Goal: Task Accomplishment & Management: Manage account settings

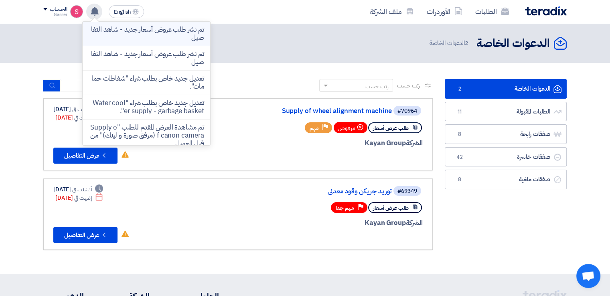
click at [188, 34] on p "تم نشر طلب عروض أسعار جديد - شاهد التفاصيل" at bounding box center [146, 34] width 115 height 16
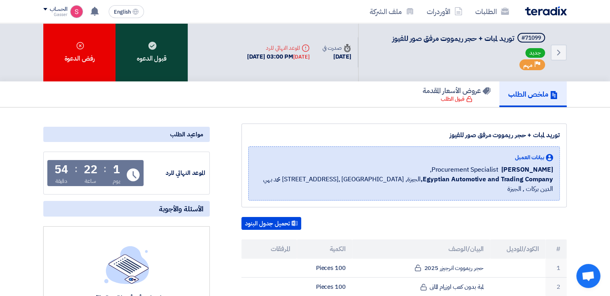
click at [148, 48] on icon at bounding box center [152, 46] width 8 height 8
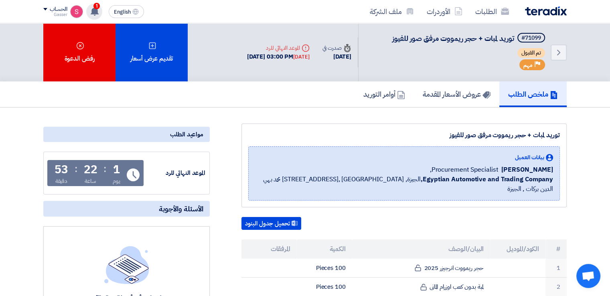
click at [93, 10] on use at bounding box center [95, 11] width 8 height 9
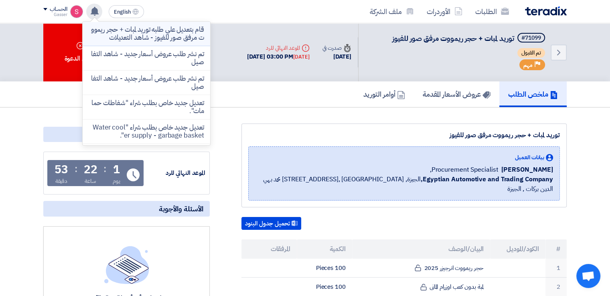
click at [170, 40] on p "قام بتعديل علي طلبه توريد لمبات + حجر ريمووت مرفق صور للفيوز - شاهد التعديلات" at bounding box center [146, 34] width 115 height 16
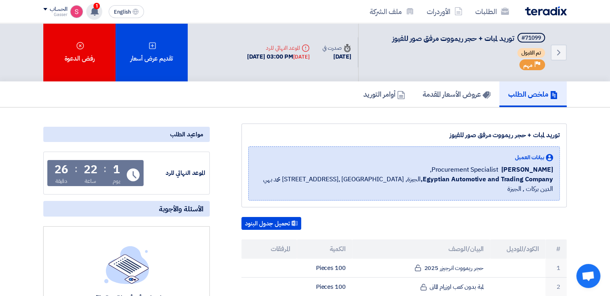
click at [97, 12] on use at bounding box center [95, 11] width 8 height 9
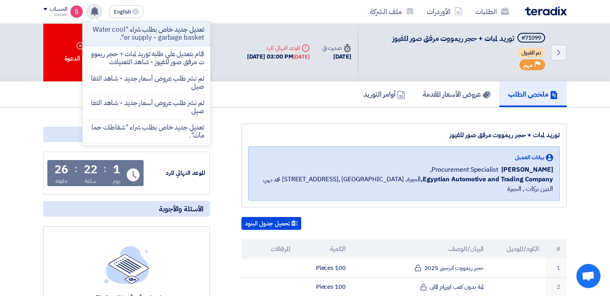
click at [97, 12] on use at bounding box center [95, 11] width 8 height 9
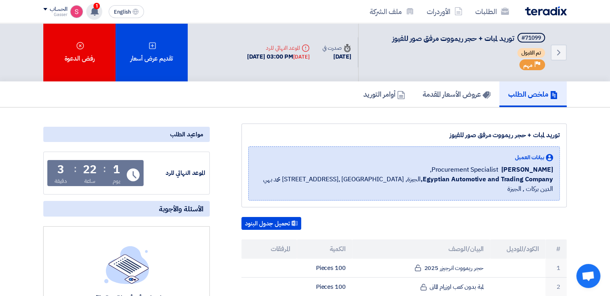
click at [97, 10] on use at bounding box center [95, 11] width 8 height 9
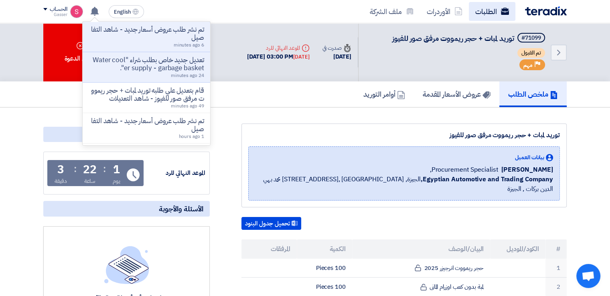
click at [485, 9] on link "الطلبات" at bounding box center [492, 11] width 47 height 19
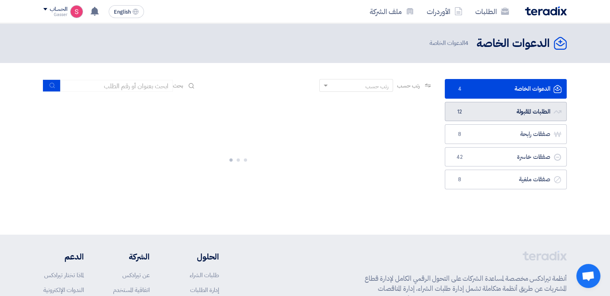
click at [480, 109] on link "الطلبات المقبولة الطلبات المقبولة 12" at bounding box center [506, 112] width 122 height 20
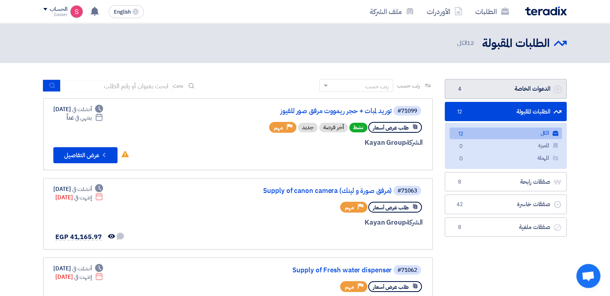
click at [491, 90] on link "الدعوات الخاصة الدعوات الخاصة 4" at bounding box center [506, 89] width 122 height 20
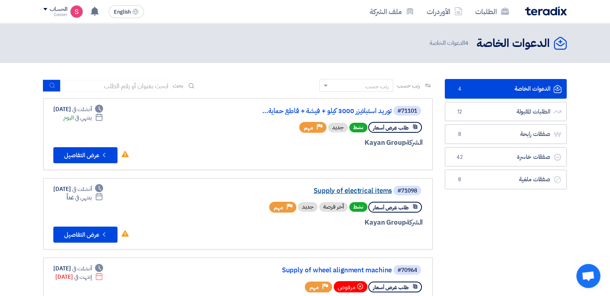
click at [375, 190] on link "Supply of electrical items" at bounding box center [311, 190] width 160 height 7
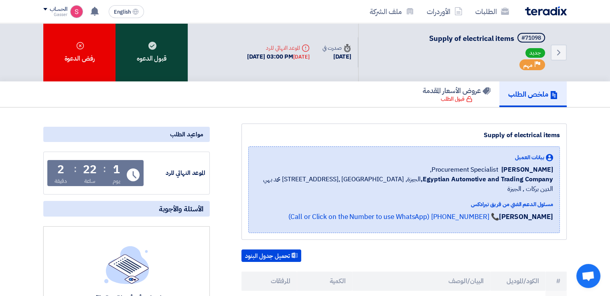
click at [168, 55] on div "قبول الدعوه" at bounding box center [152, 52] width 72 height 58
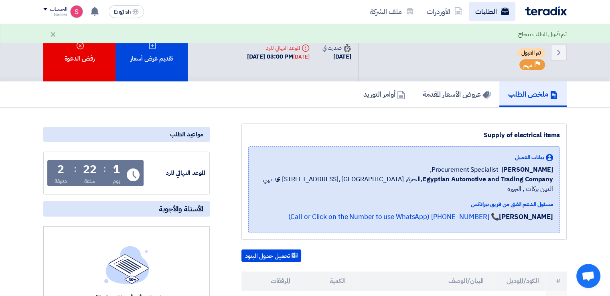
click at [489, 10] on link "الطلبات" at bounding box center [492, 11] width 47 height 19
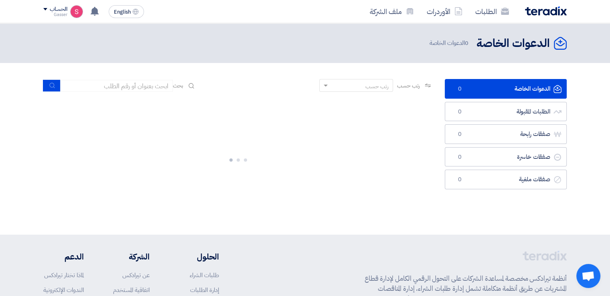
click at [493, 88] on link "الدعوات الخاصة الدعوات الخاصة 0" at bounding box center [506, 89] width 122 height 20
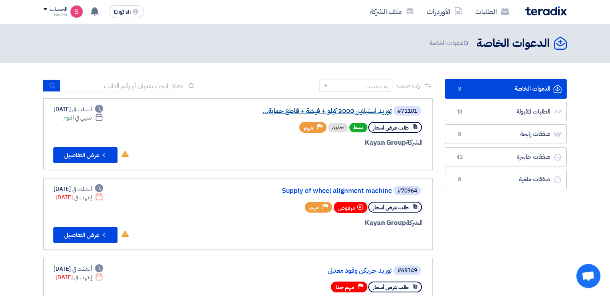
click at [361, 113] on link "توريد استبلايزر 3000 كيلو + فيشة + قاطع حماية..." at bounding box center [311, 110] width 160 height 7
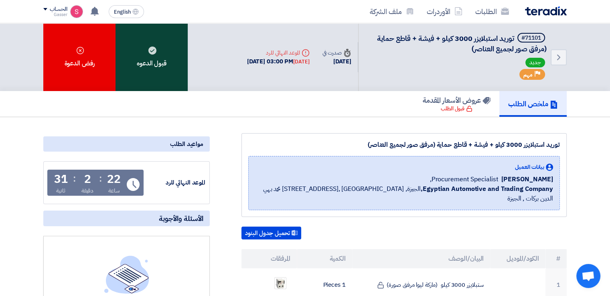
click at [144, 69] on div "قبول الدعوه" at bounding box center [152, 57] width 72 height 68
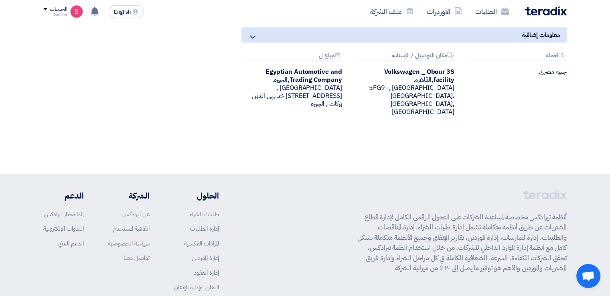
scroll to position [187, 0]
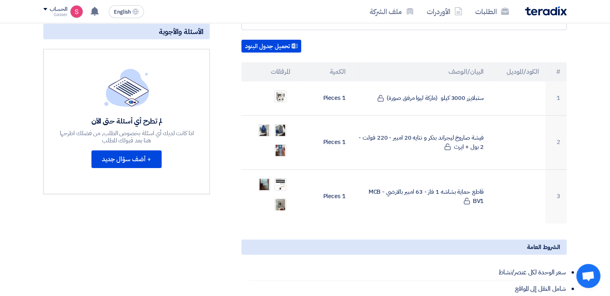
click at [226, 86] on div "توريد استبلايزر 3000 كيلو + فيشة + قاطع حماية (مرفق صور لجميع العناصر) بيانات ا…" at bounding box center [394, 228] width 357 height 564
click at [493, 12] on link "الطلبات" at bounding box center [492, 11] width 47 height 19
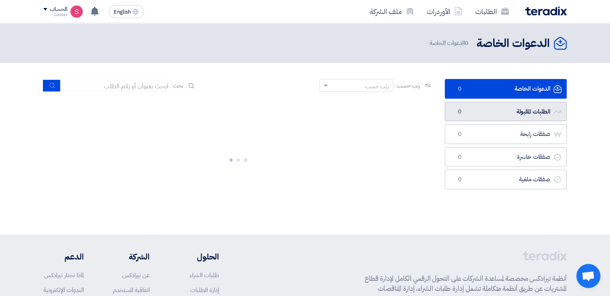
click at [495, 111] on link "الطلبات المقبولة الطلبات المقبولة 0" at bounding box center [506, 112] width 122 height 20
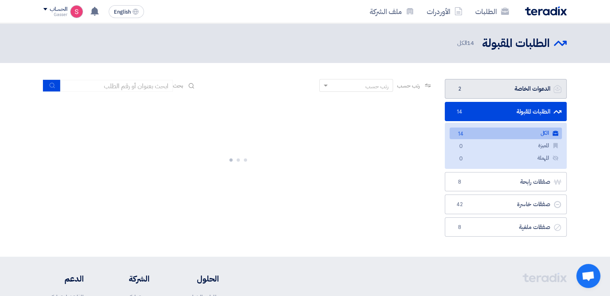
click at [464, 92] on span "2" at bounding box center [460, 89] width 10 height 8
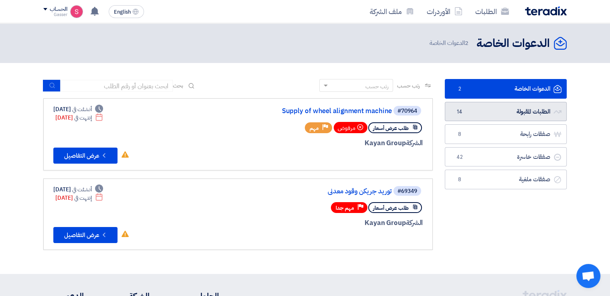
click at [507, 107] on link "الطلبات المقبولة الطلبات المقبولة 14" at bounding box center [506, 112] width 122 height 20
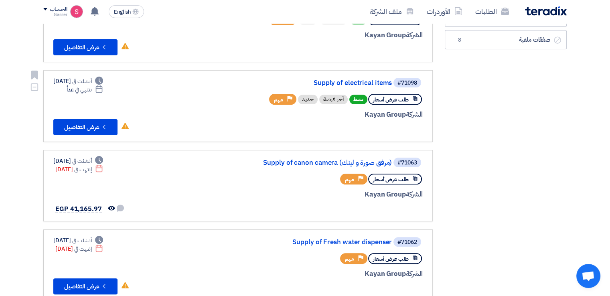
scroll to position [374, 0]
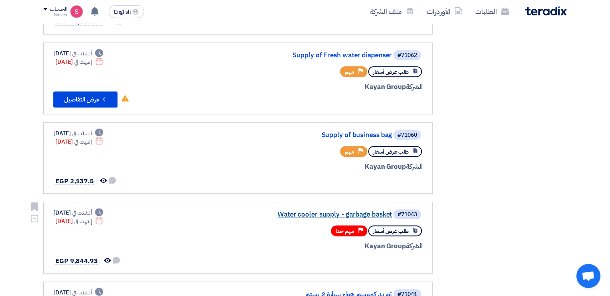
click at [355, 213] on link "Water cooler supply - garbage basket" at bounding box center [311, 214] width 160 height 7
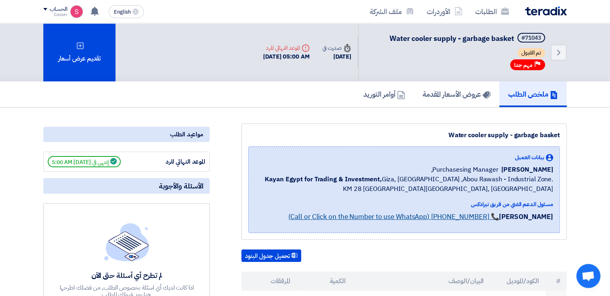
scroll to position [187, 0]
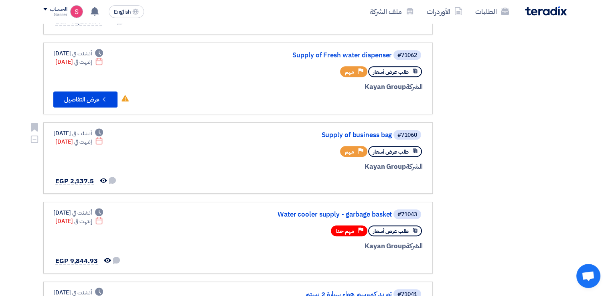
scroll to position [562, 0]
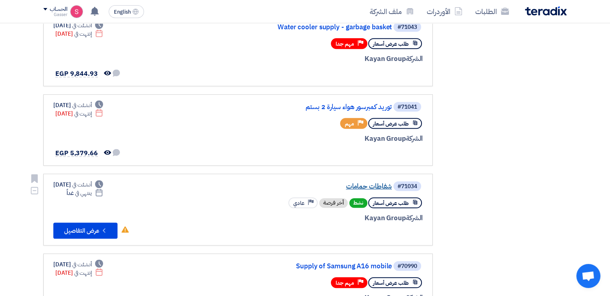
click at [369, 183] on link "شفاطات حمامات" at bounding box center [311, 186] width 160 height 7
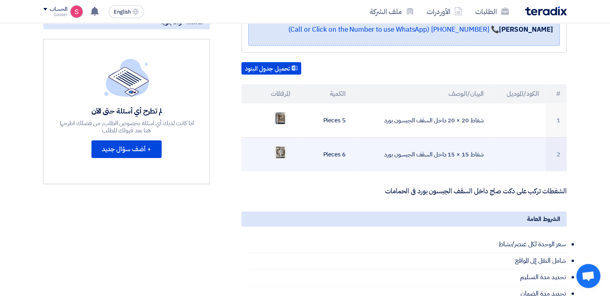
scroll to position [0, 0]
